Goal: Information Seeking & Learning: Learn about a topic

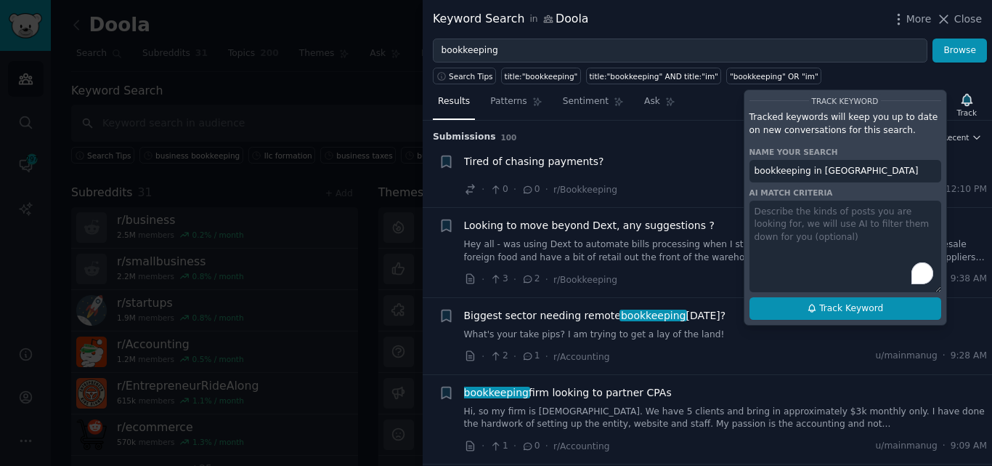
click at [837, 310] on span "Track Keyword" at bounding box center [851, 308] width 64 height 13
type input "bookkeeping in [GEOGRAPHIC_DATA]"
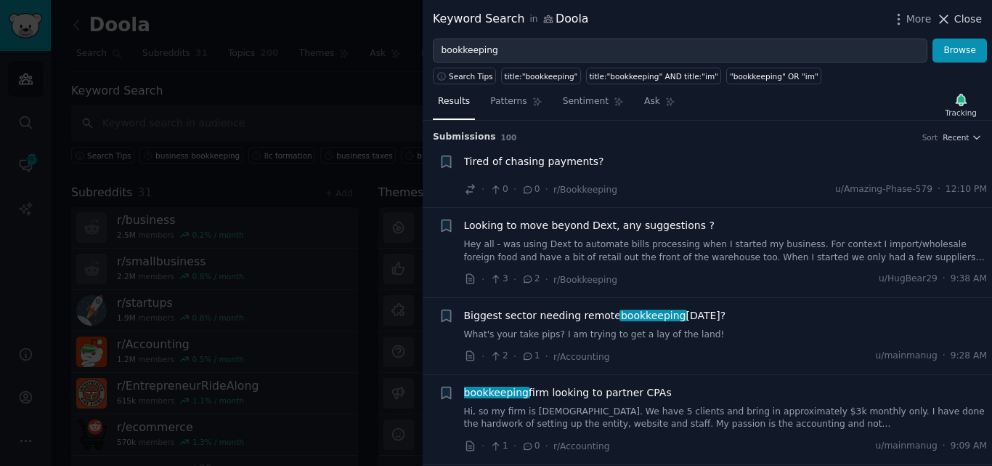
click at [951, 20] on icon at bounding box center [943, 19] width 15 height 15
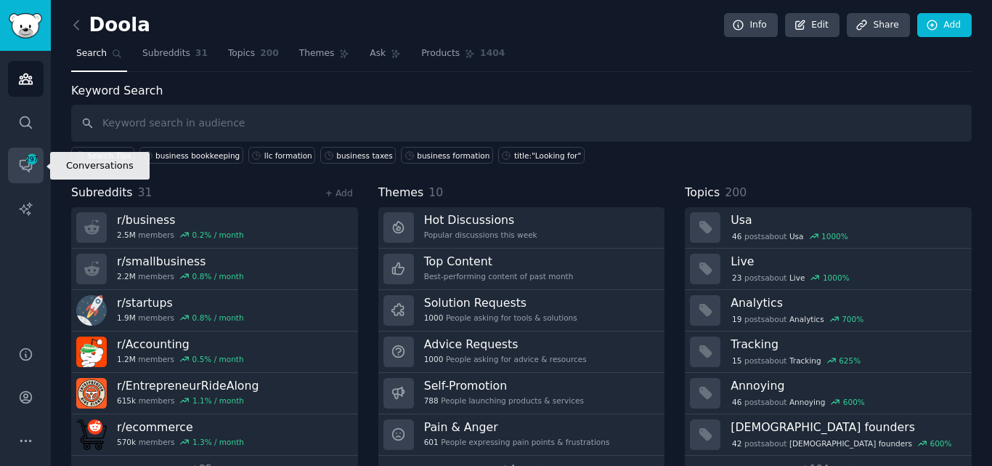
click at [20, 158] on icon "Sidebar" at bounding box center [25, 165] width 15 height 15
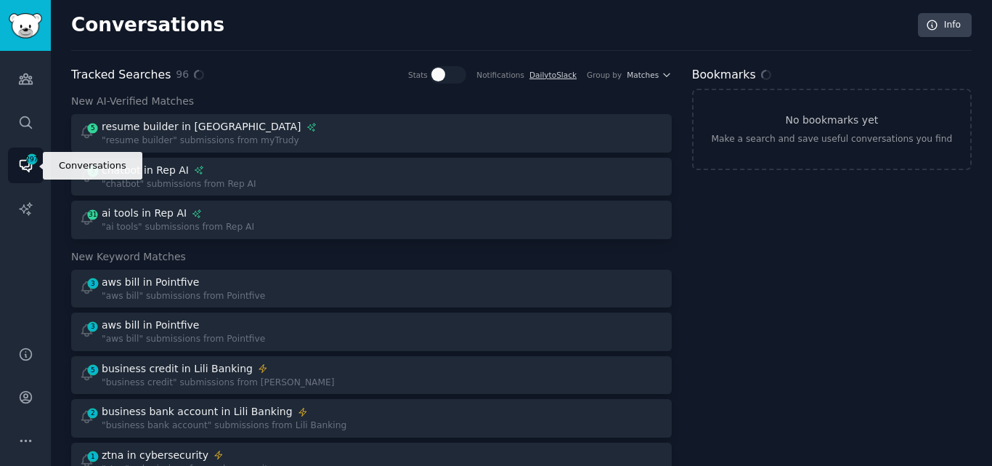
click at [23, 159] on icon "Sidebar" at bounding box center [25, 165] width 15 height 15
click at [26, 161] on span "293" at bounding box center [31, 159] width 13 height 10
click at [20, 171] on icon "Sidebar" at bounding box center [25, 165] width 15 height 15
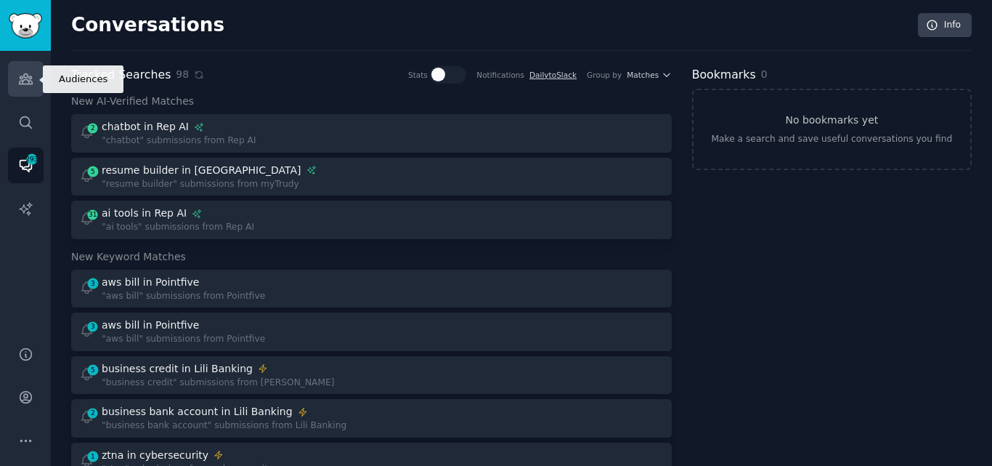
click at [23, 76] on icon "Sidebar" at bounding box center [25, 79] width 13 height 10
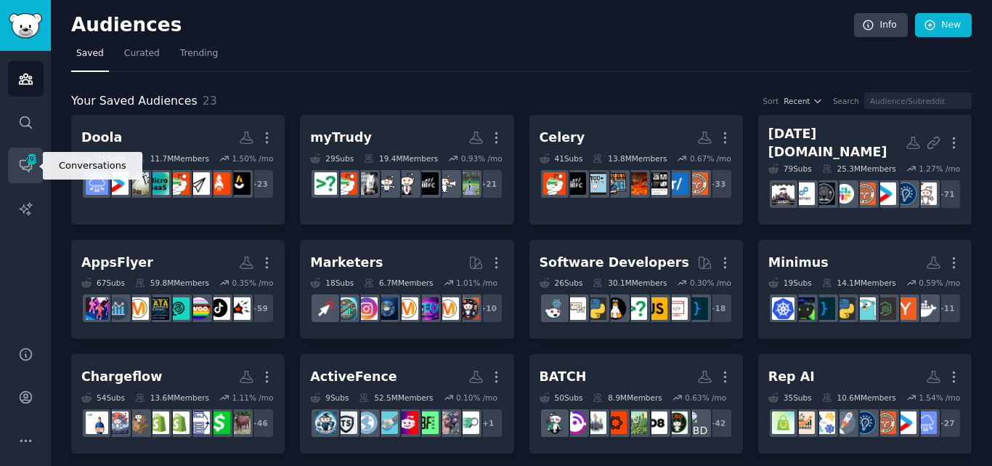
click at [15, 158] on link "Conversations 293" at bounding box center [26, 165] width 36 height 36
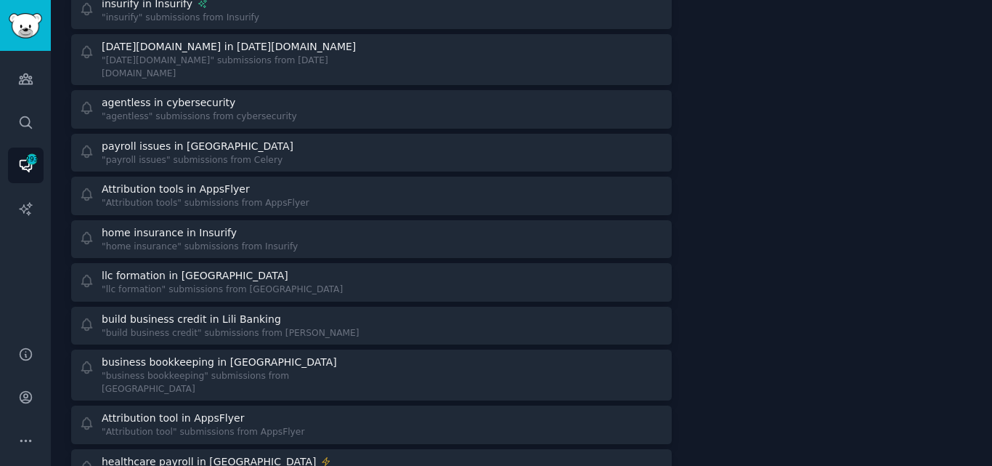
scroll to position [3010, 0]
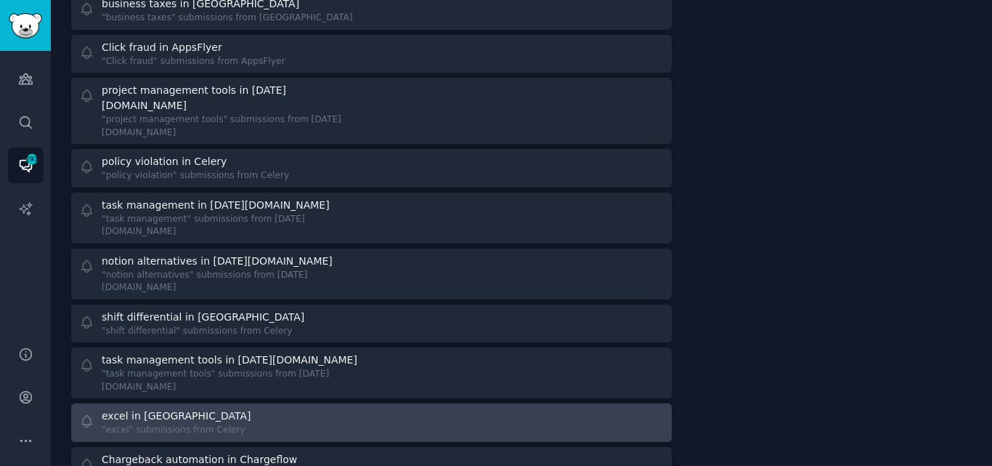
click at [203, 423] on div ""excel" submissions from Celery" at bounding box center [178, 429] width 152 height 13
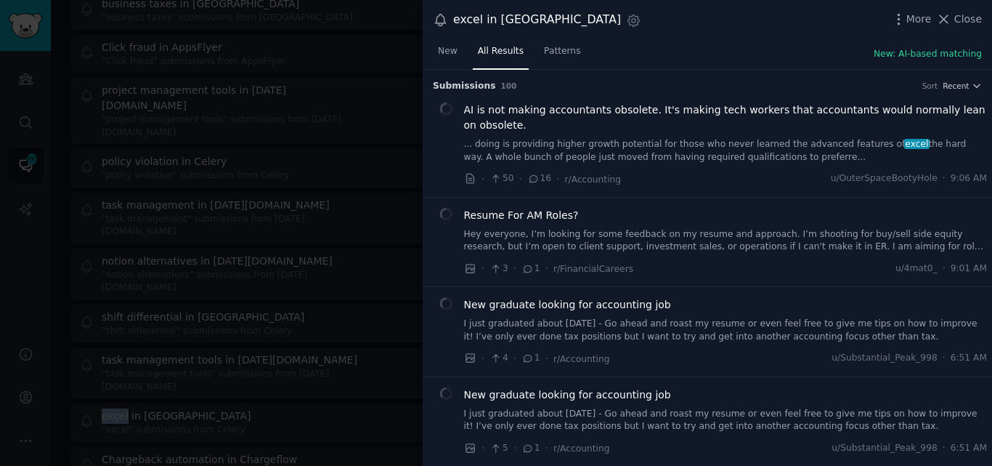
click at [563, 149] on link "... doing is providing higher growth potential for those who never learned the …" at bounding box center [726, 150] width 524 height 25
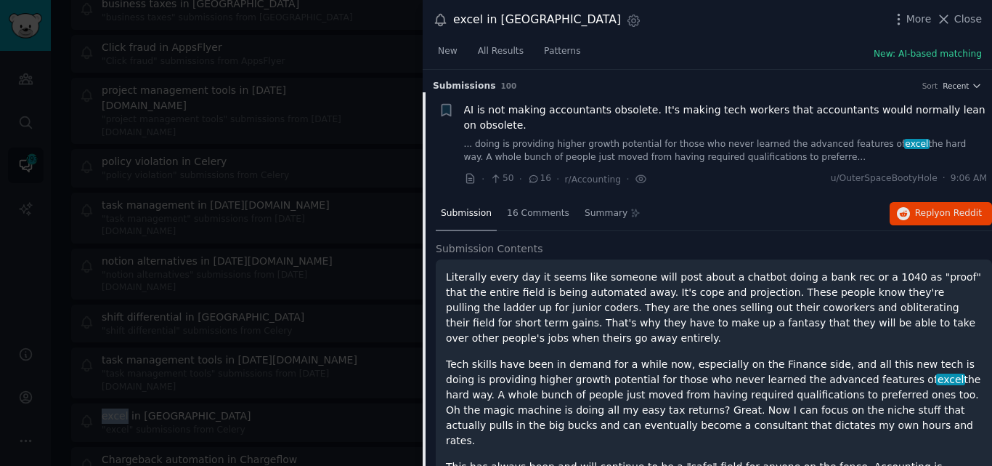
scroll to position [23, 0]
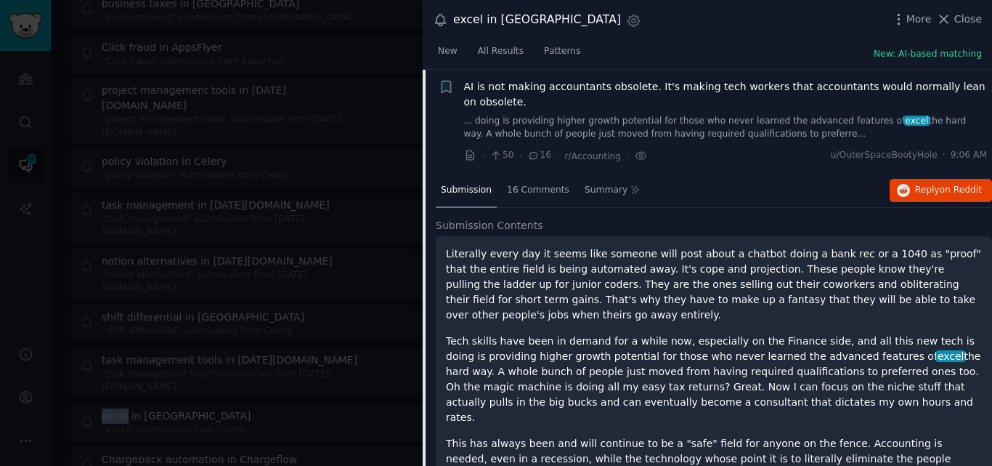
click at [500, 87] on span "AI is not making accountants obsolete. It's making tech workers that accountant…" at bounding box center [726, 94] width 524 height 31
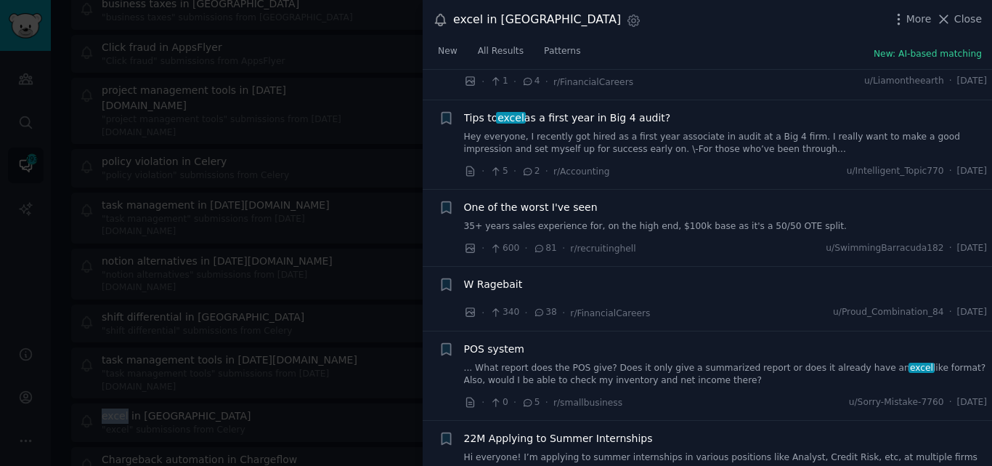
scroll to position [1426, 0]
